Goal: Task Accomplishment & Management: Manage account settings

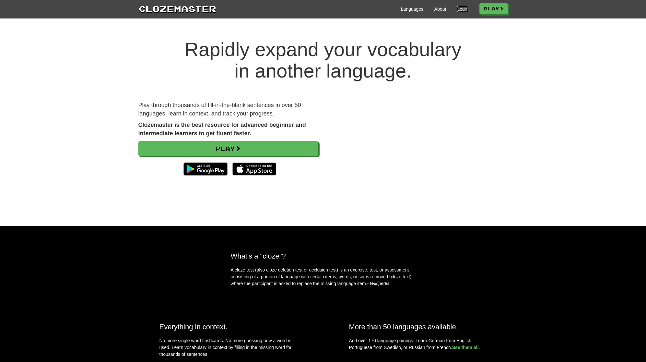
click at [457, 7] on link "Login" at bounding box center [462, 9] width 11 height 6
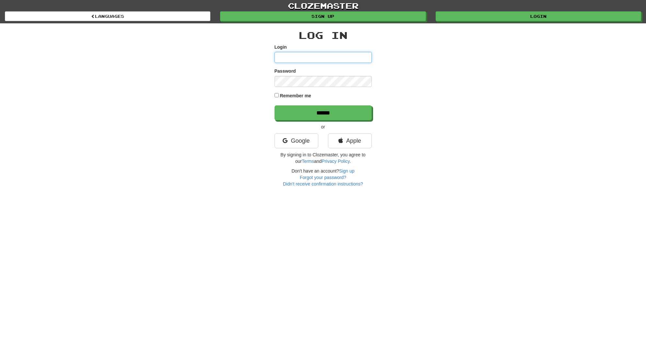
type input "**********"
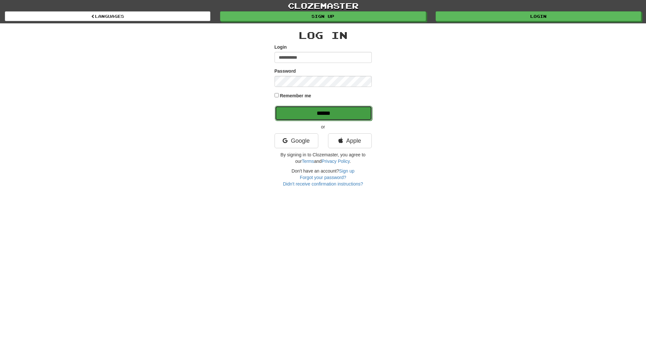
click at [329, 115] on input "******" at bounding box center [323, 113] width 97 height 15
